Goal: Information Seeking & Learning: Learn about a topic

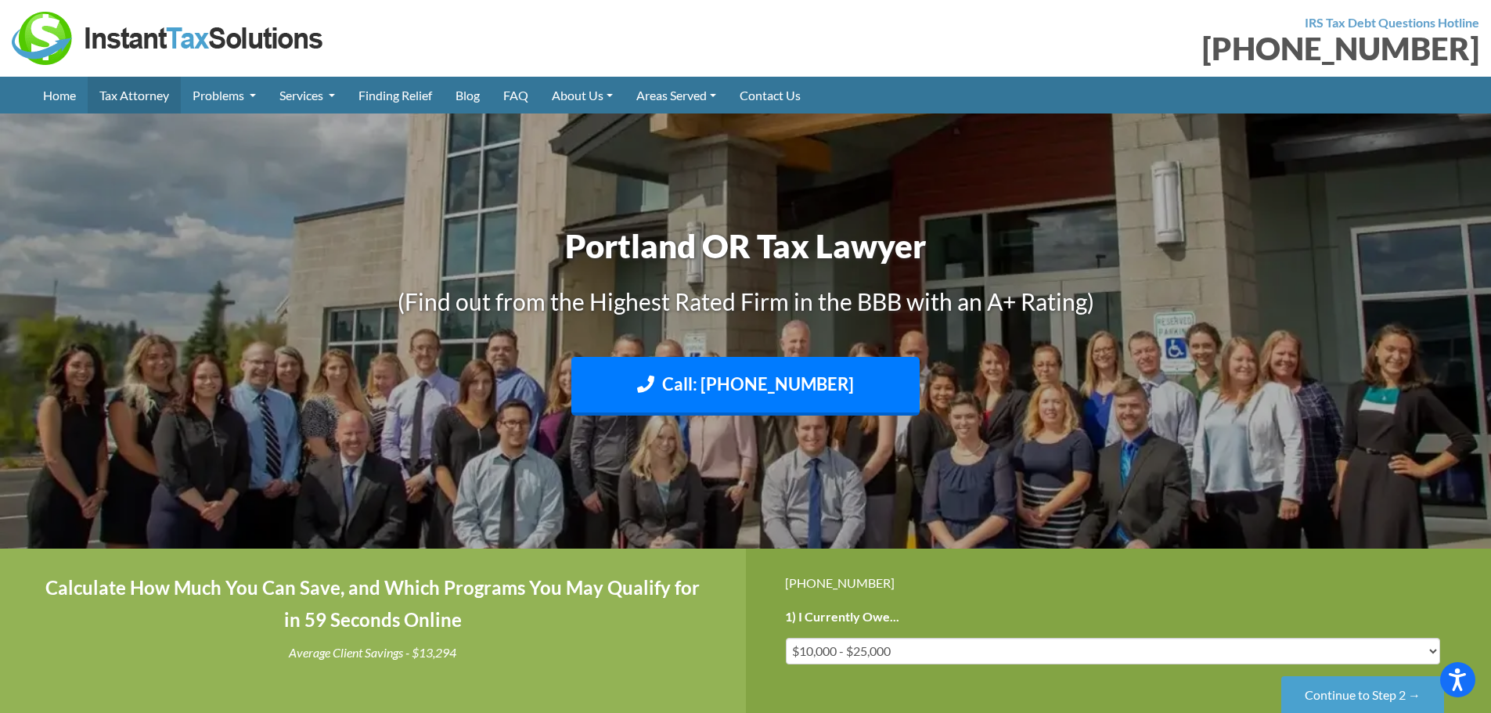
click at [138, 104] on link "Tax Attorney" at bounding box center [134, 95] width 93 height 37
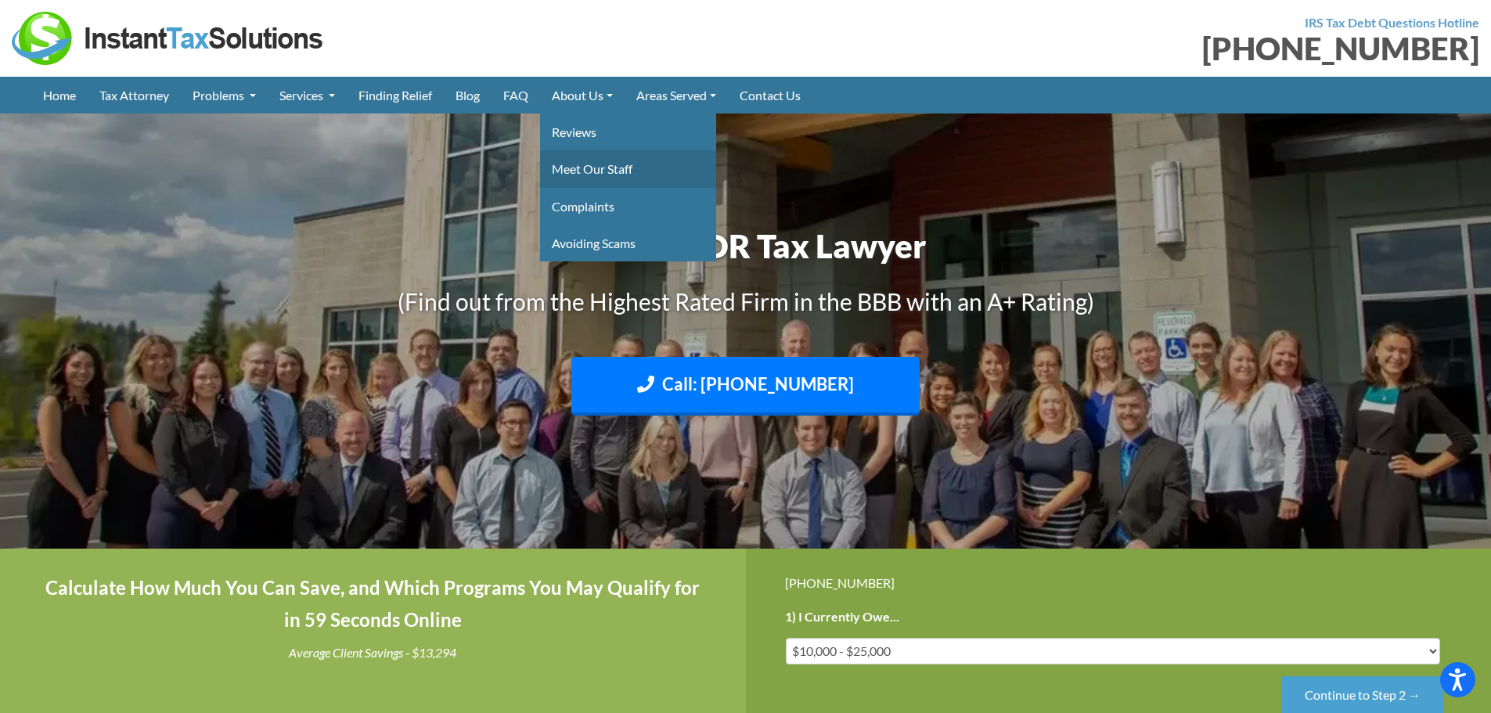
click at [597, 167] on link "Meet Our Staff" at bounding box center [628, 168] width 176 height 37
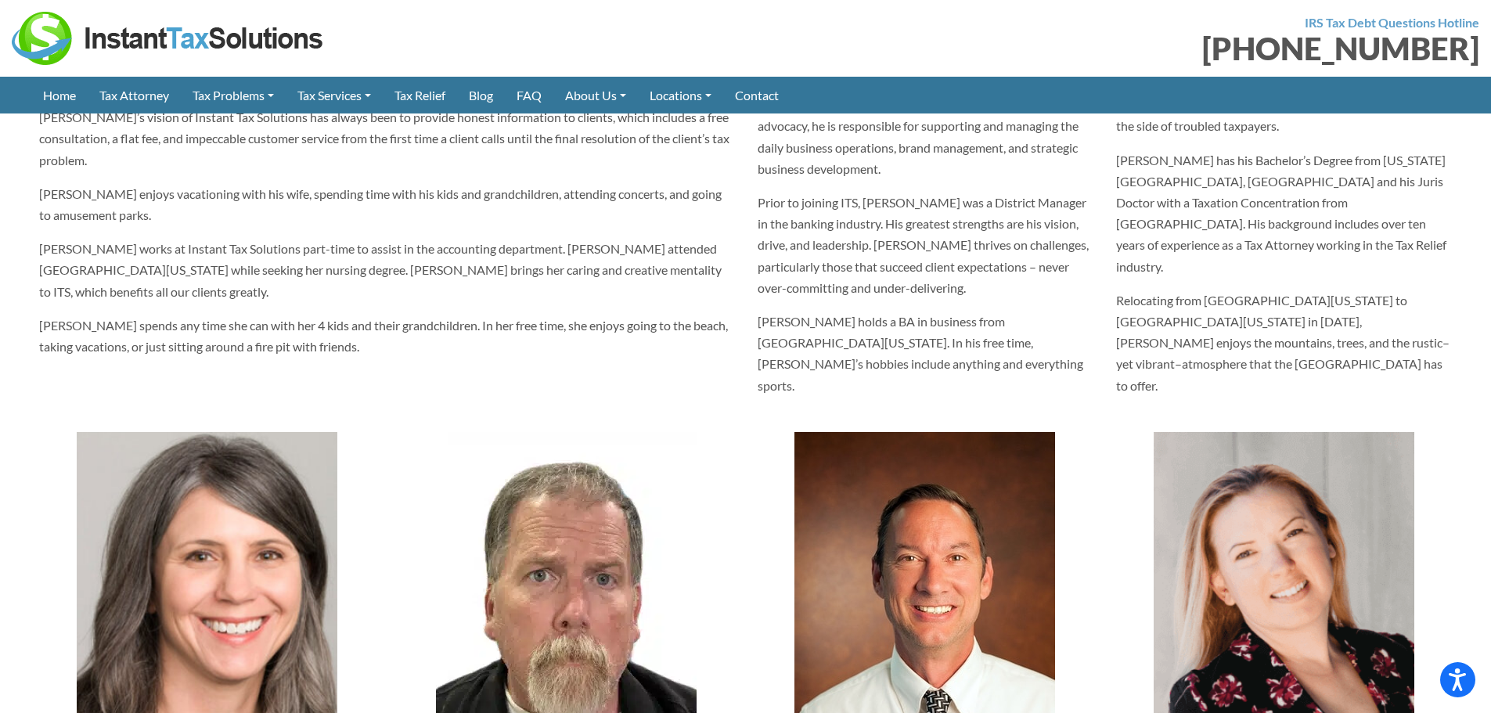
scroll to position [1096, 0]
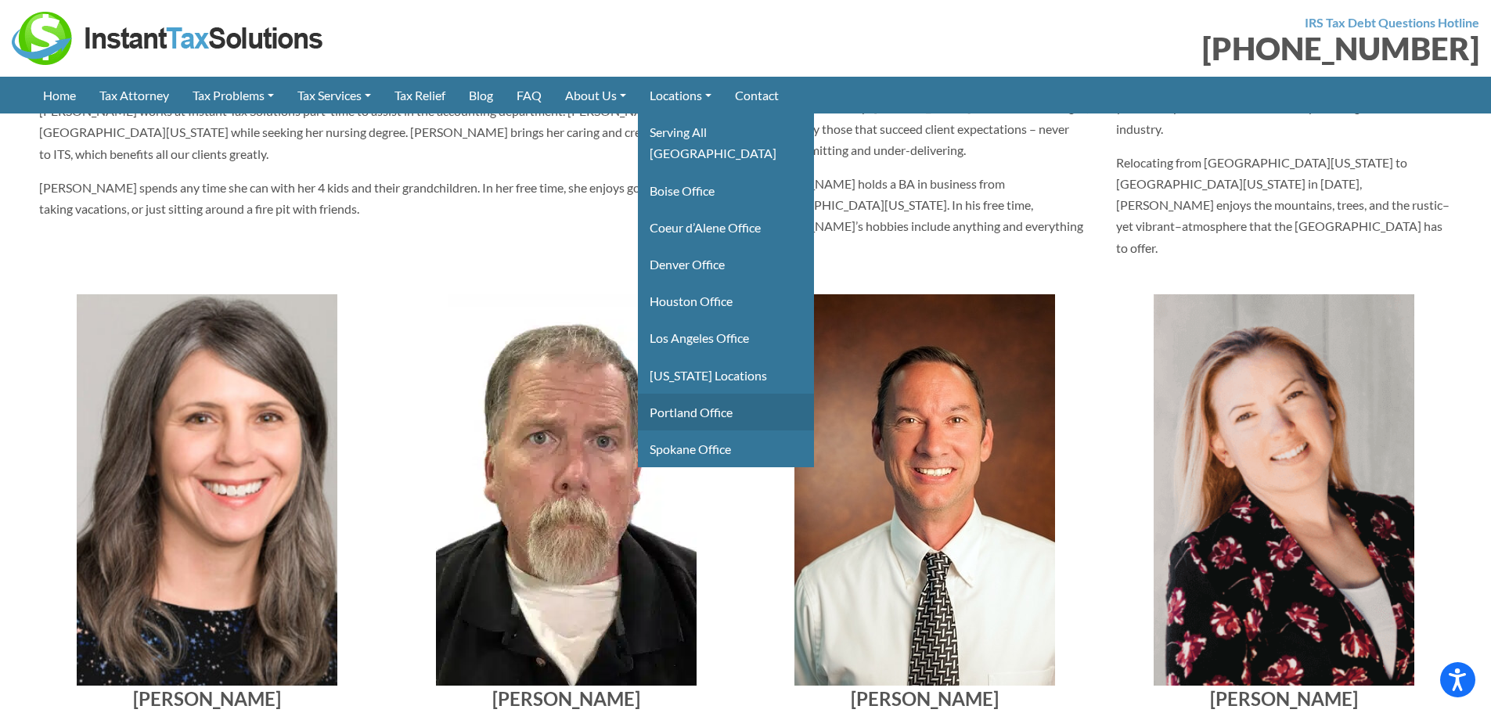
click at [714, 394] on link "Portland Office" at bounding box center [726, 412] width 176 height 37
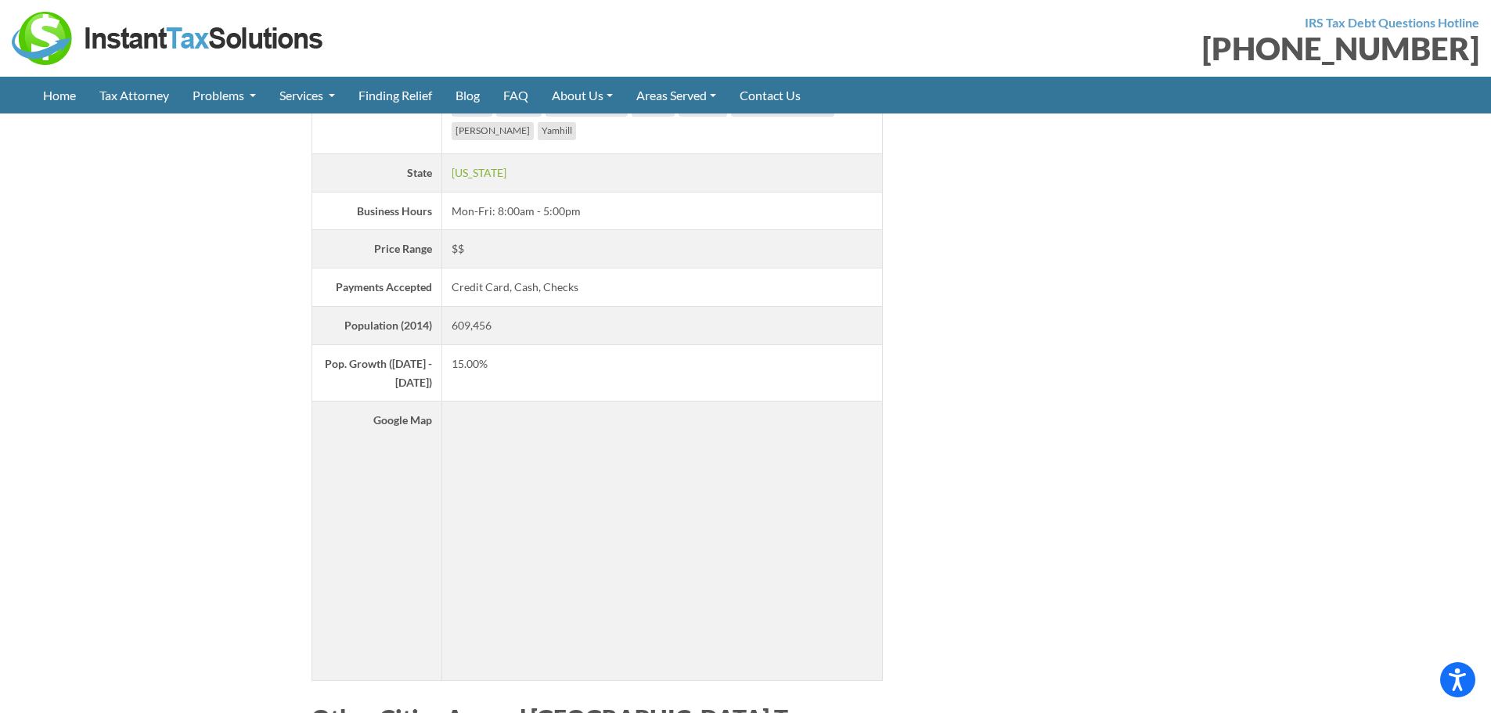
scroll to position [3523, 0]
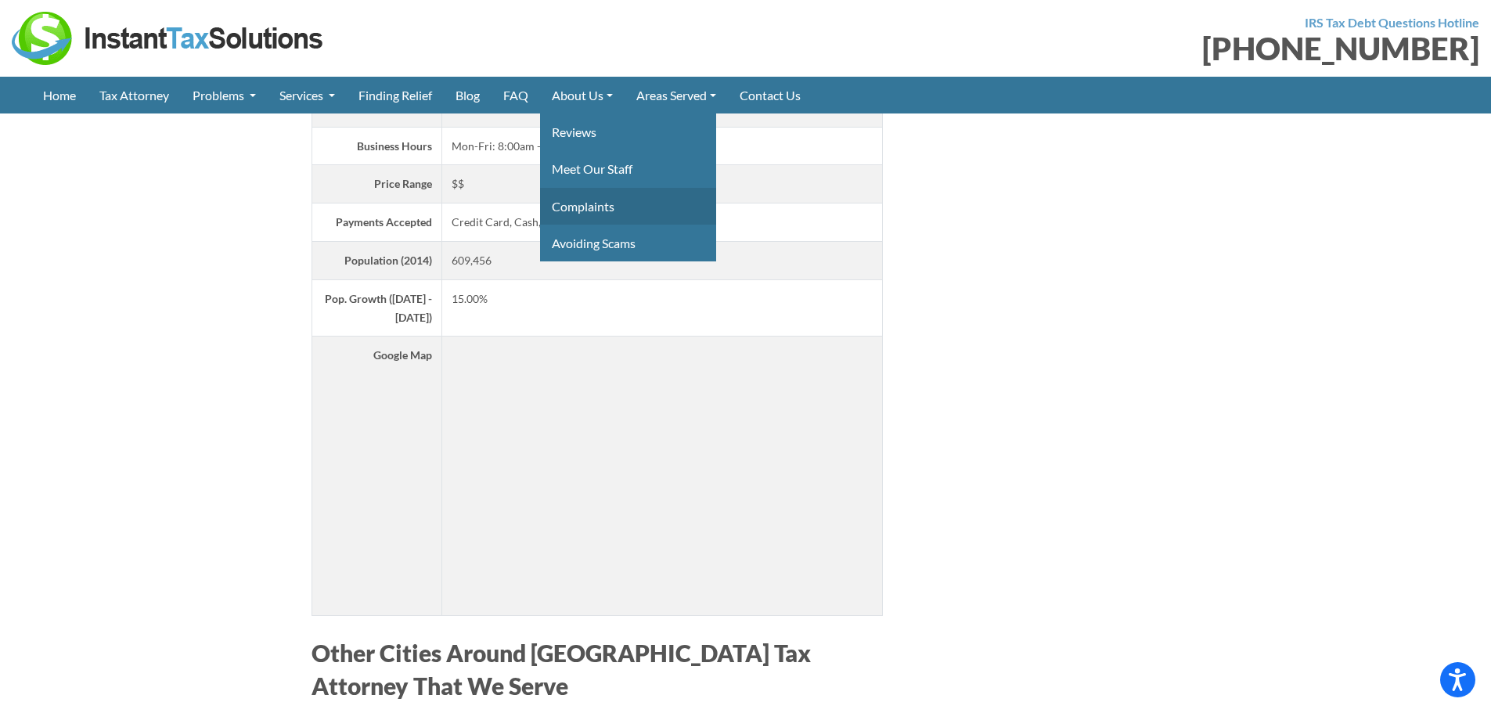
click at [579, 200] on link "Complaints" at bounding box center [628, 206] width 176 height 37
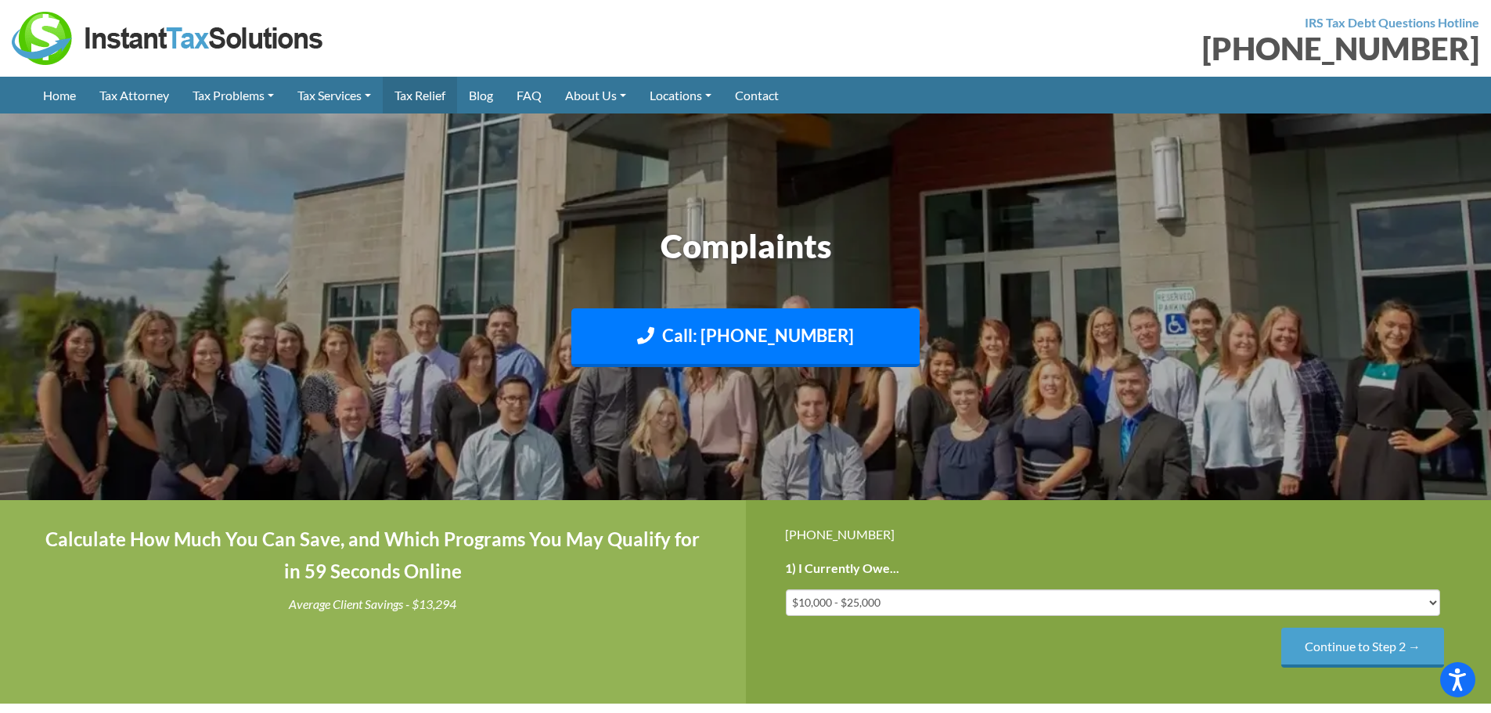
click at [428, 99] on link "Tax Relief" at bounding box center [420, 95] width 74 height 37
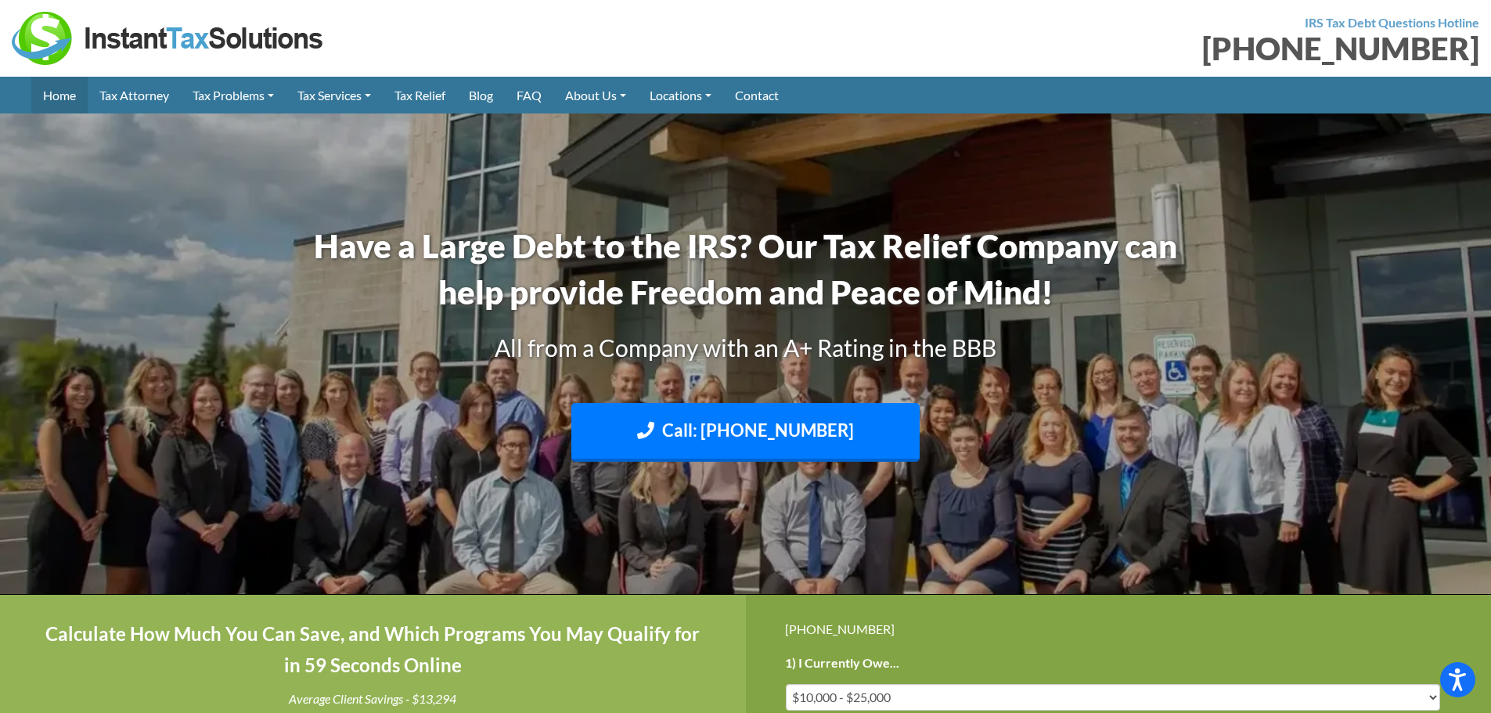
click at [70, 95] on link "Home" at bounding box center [59, 95] width 56 height 37
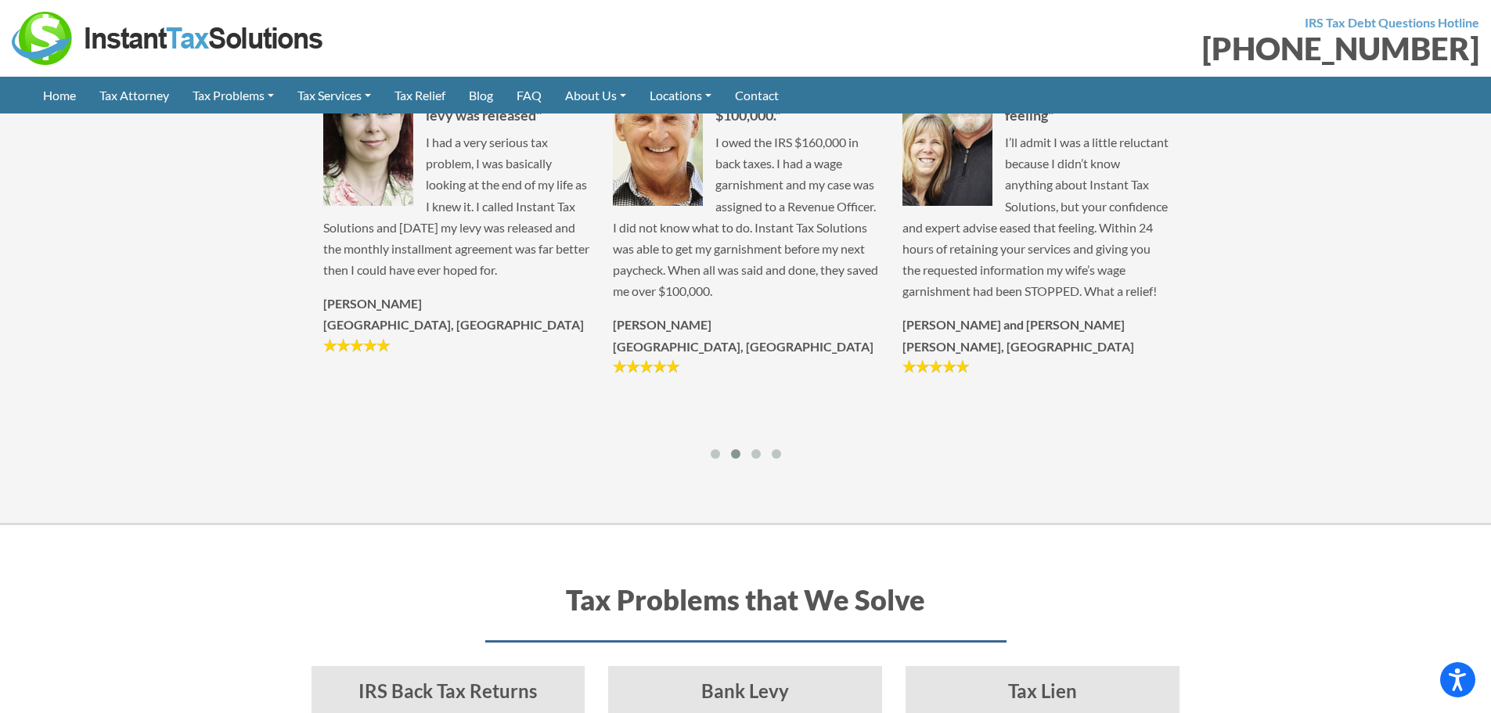
scroll to position [3601, 0]
